Goal: Transaction & Acquisition: Purchase product/service

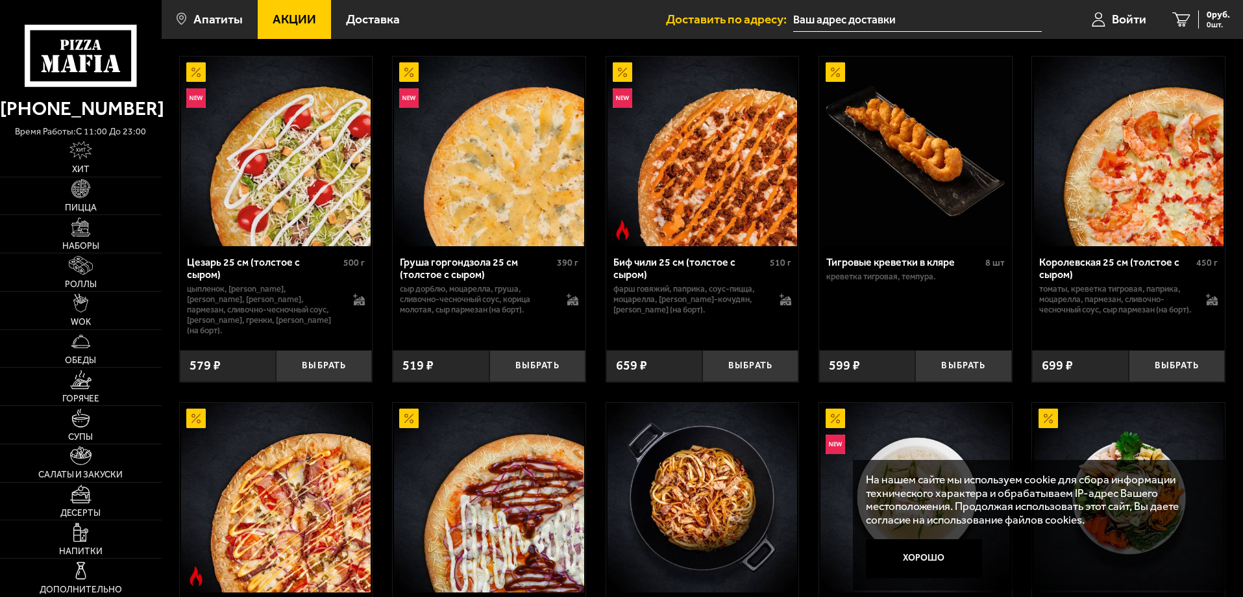
scroll to position [260, 0]
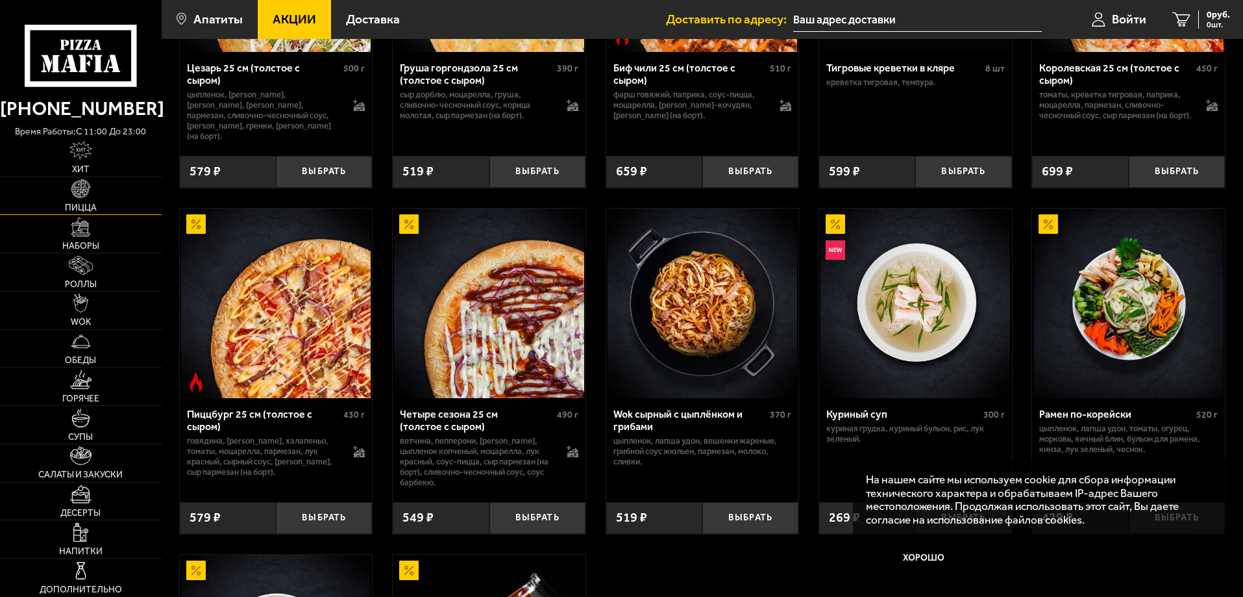
click at [99, 201] on link "Пицца" at bounding box center [81, 196] width 162 height 38
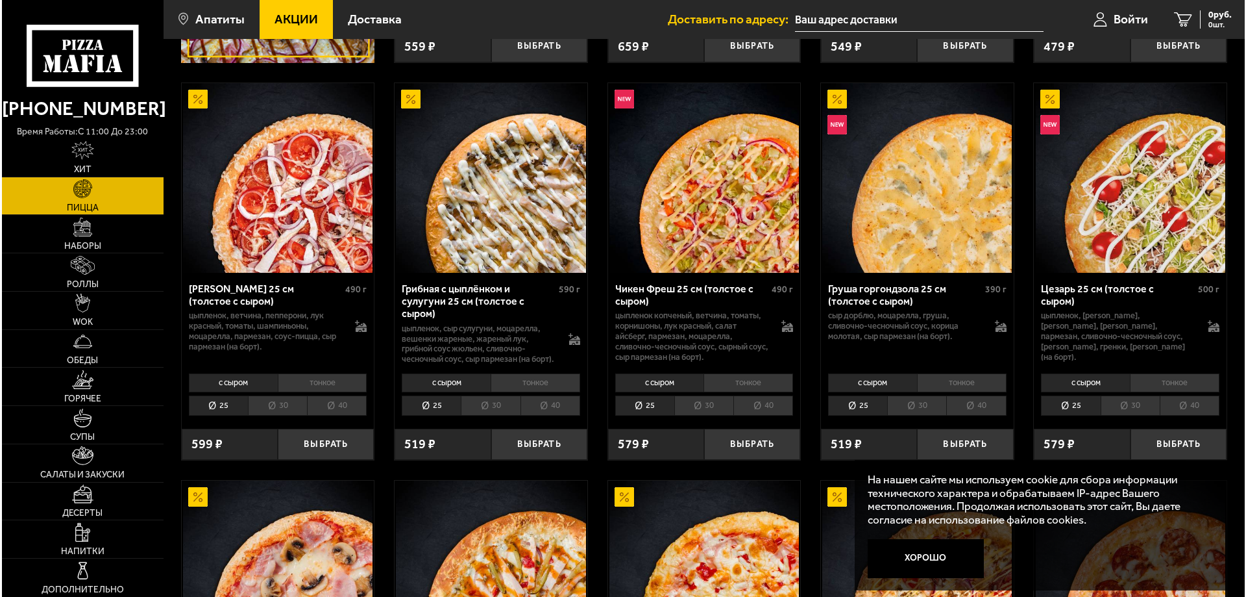
scroll to position [454, 0]
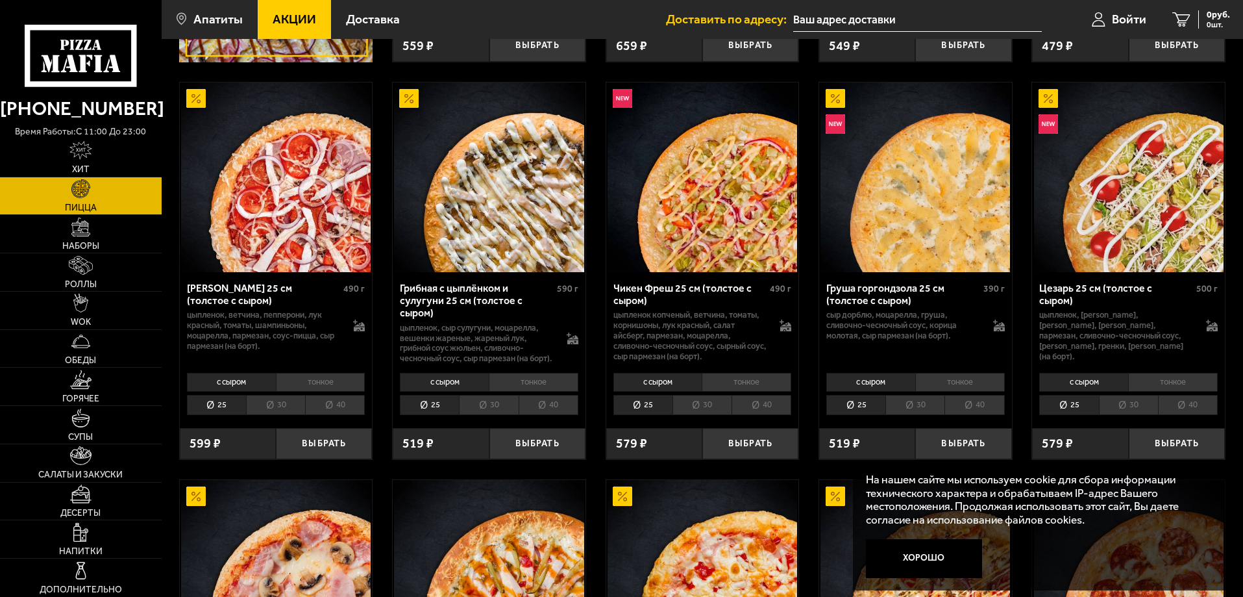
click at [487, 302] on div "Грибная с цыплёнком и сулугуни 25 см (толстое с сыром)" at bounding box center [477, 300] width 154 height 37
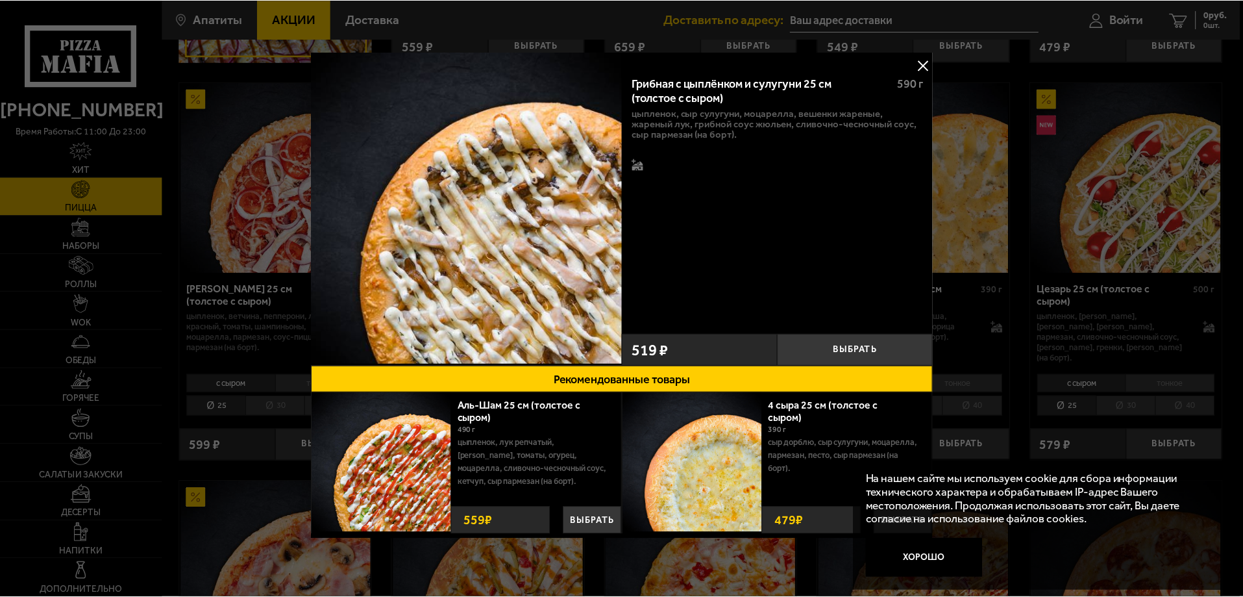
scroll to position [4, 0]
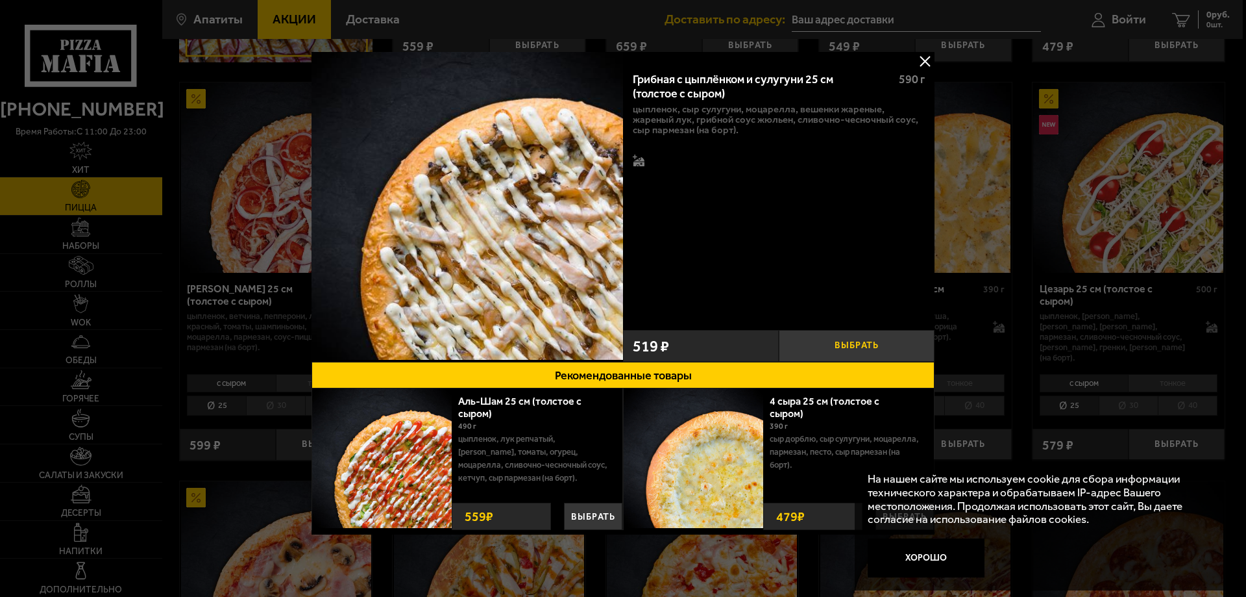
click at [865, 340] on button "Выбрать" at bounding box center [857, 346] width 156 height 32
click at [928, 59] on button at bounding box center [924, 60] width 19 height 19
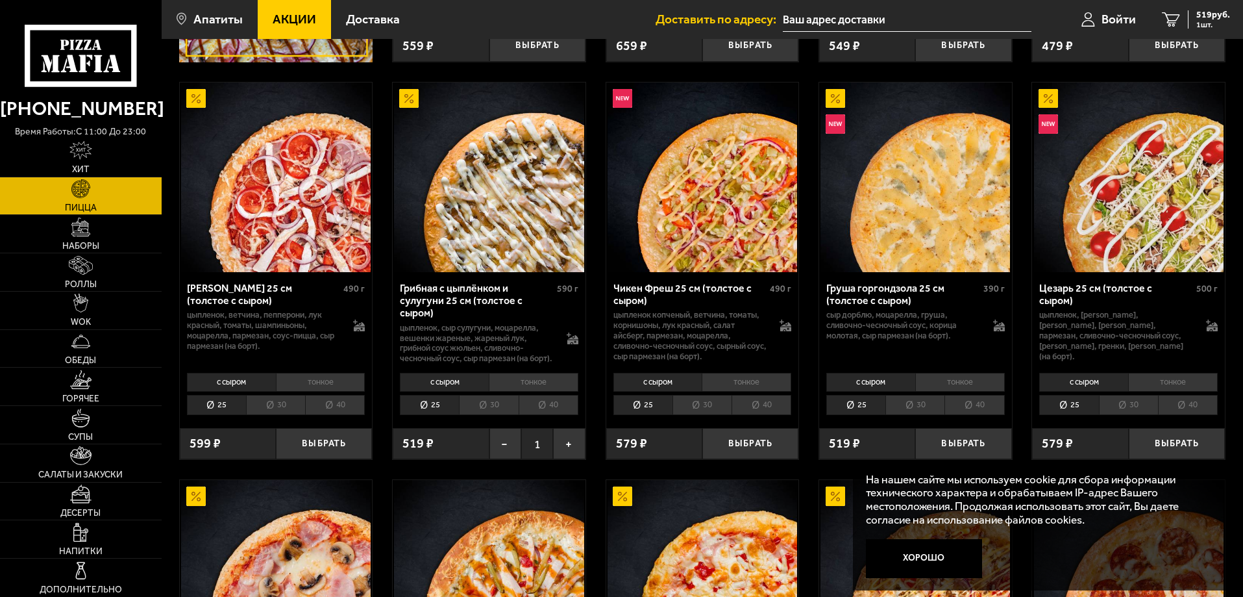
click at [1057, 52] on span "479 ₽" at bounding box center [1057, 46] width 31 height 13
click at [1186, 50] on button "Выбрать" at bounding box center [1177, 46] width 96 height 32
click at [1066, 51] on span "479 ₽" at bounding box center [1057, 46] width 31 height 13
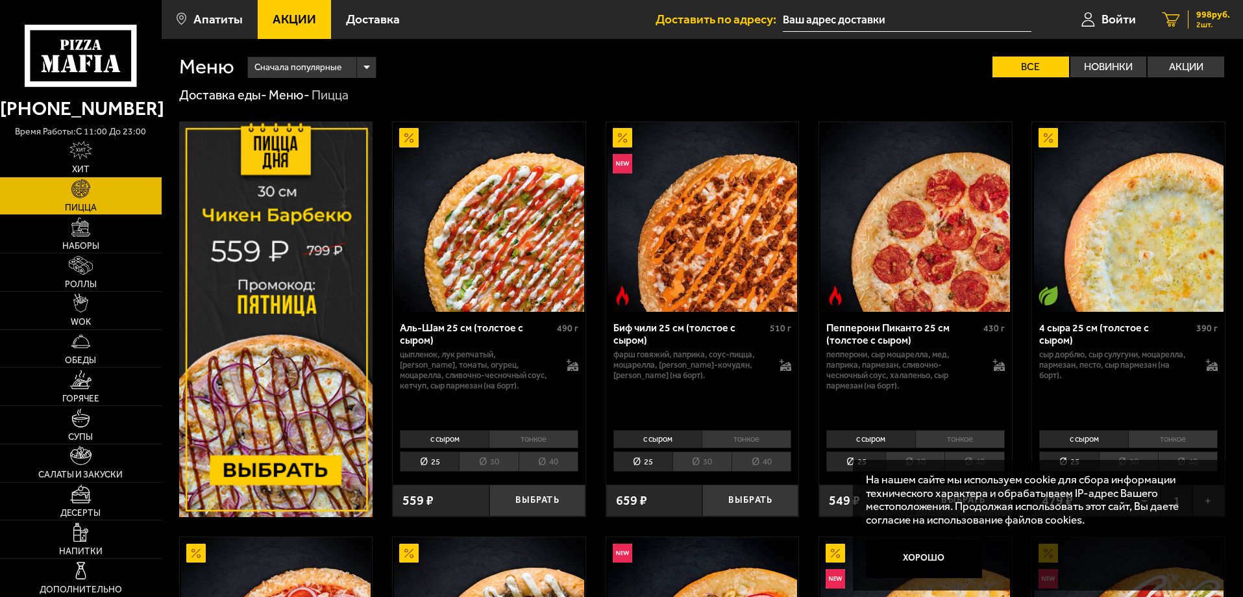
click at [1178, 22] on icon "2" at bounding box center [1171, 19] width 18 height 15
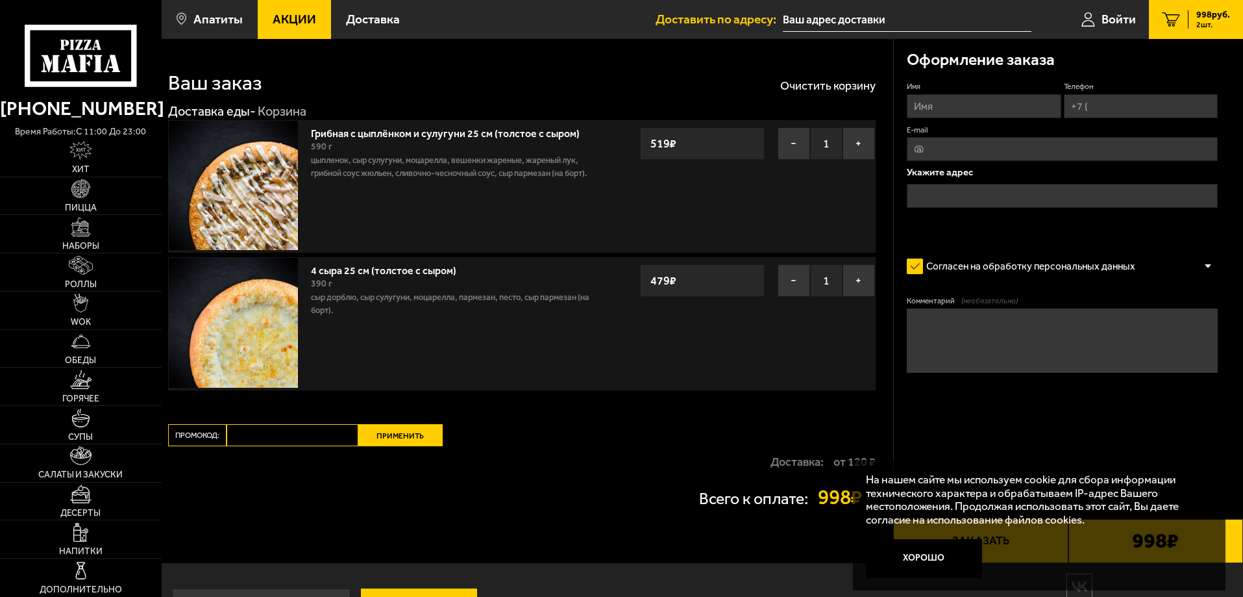
click at [277, 188] on img at bounding box center [233, 185] width 129 height 129
click at [390, 137] on link "Грибная с цыплёнком и сулугуни 25 см (толстое с сыром)" at bounding box center [452, 131] width 282 height 16
